Goal: Navigation & Orientation: Find specific page/section

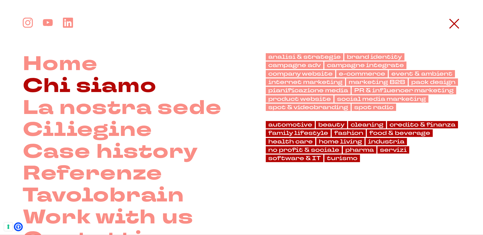
click at [73, 84] on link "Chi siamo" at bounding box center [90, 86] width 134 height 22
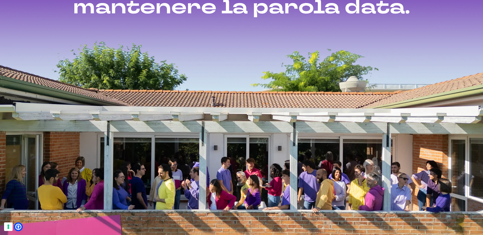
scroll to position [606, 0]
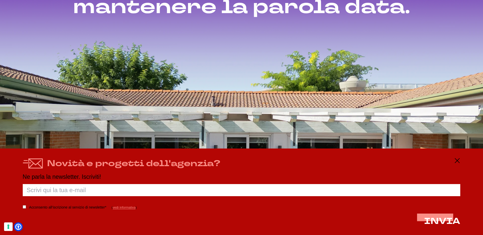
click at [454, 161] on div "Novità e progetti dell'agenzia?" at bounding box center [242, 164] width 438 height 12
click at [459, 160] on icon at bounding box center [457, 161] width 6 height 6
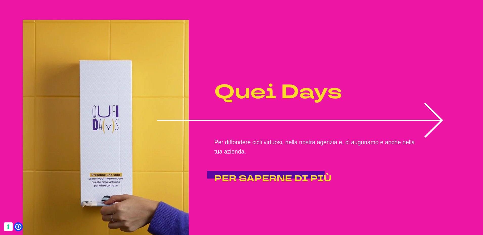
scroll to position [1086, 0]
